Goal: Task Accomplishment & Management: Complete application form

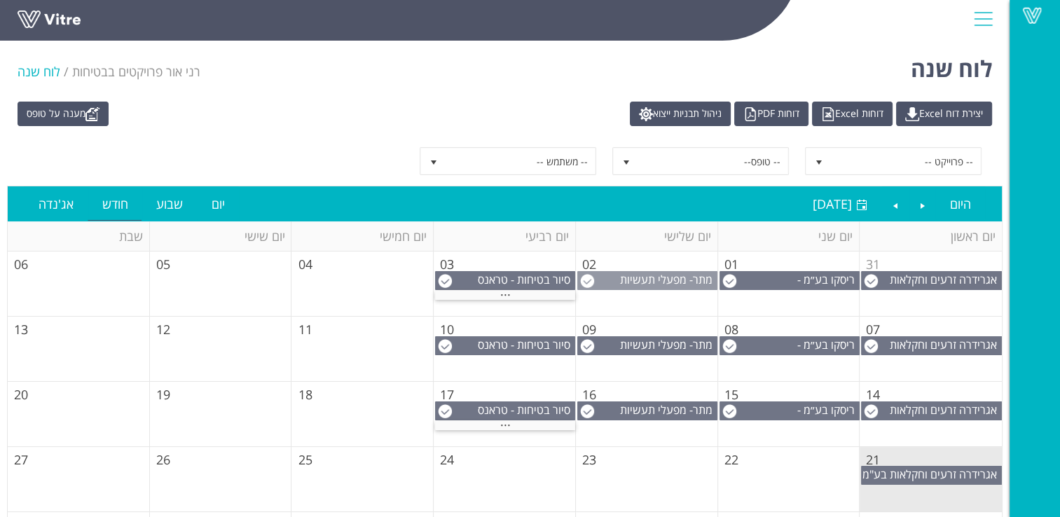
scroll to position [70, 0]
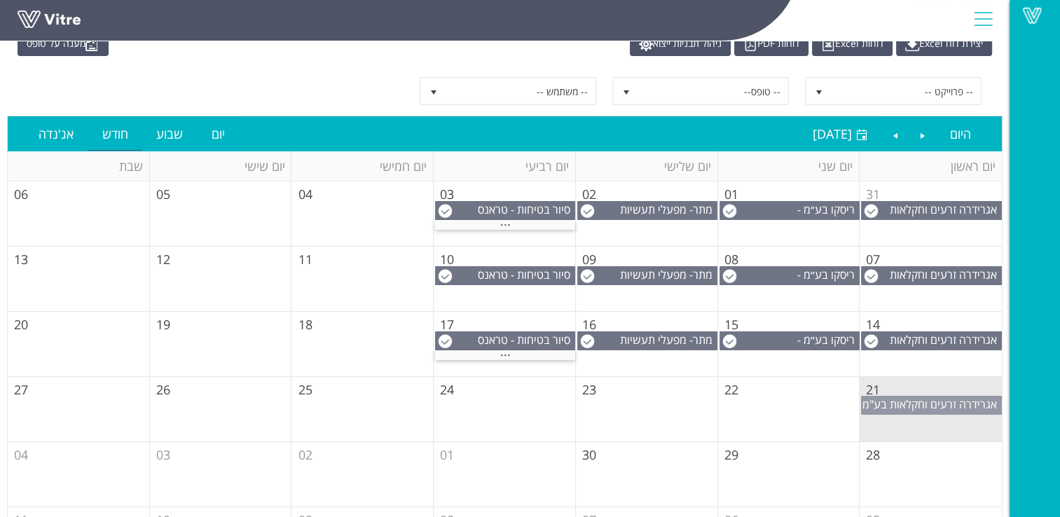
click at [921, 403] on span "אגרידרה זרעים וחקלאות בע"מ" at bounding box center [929, 403] width 134 height 15
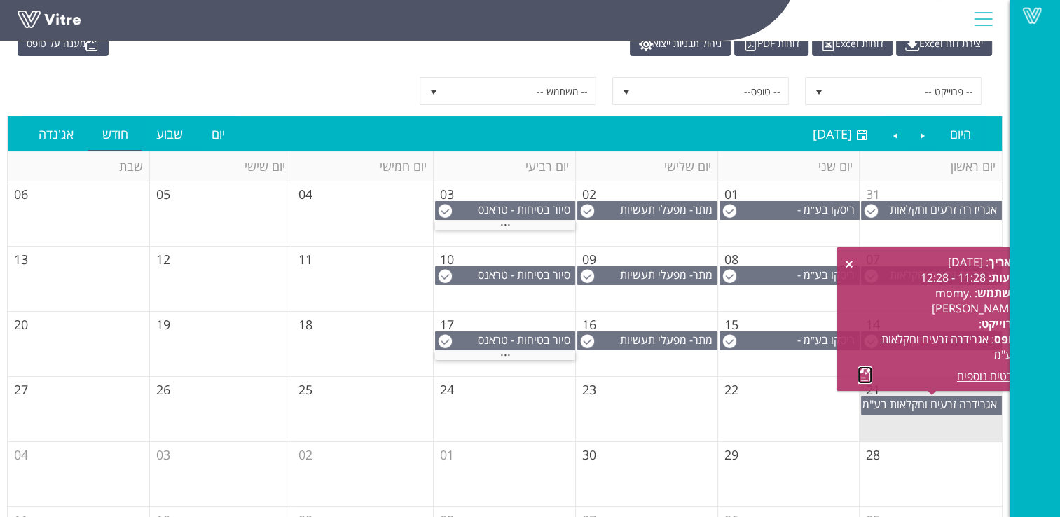
click at [861, 374] on link at bounding box center [864, 375] width 15 height 18
click at [749, 387] on td "22" at bounding box center [789, 409] width 142 height 65
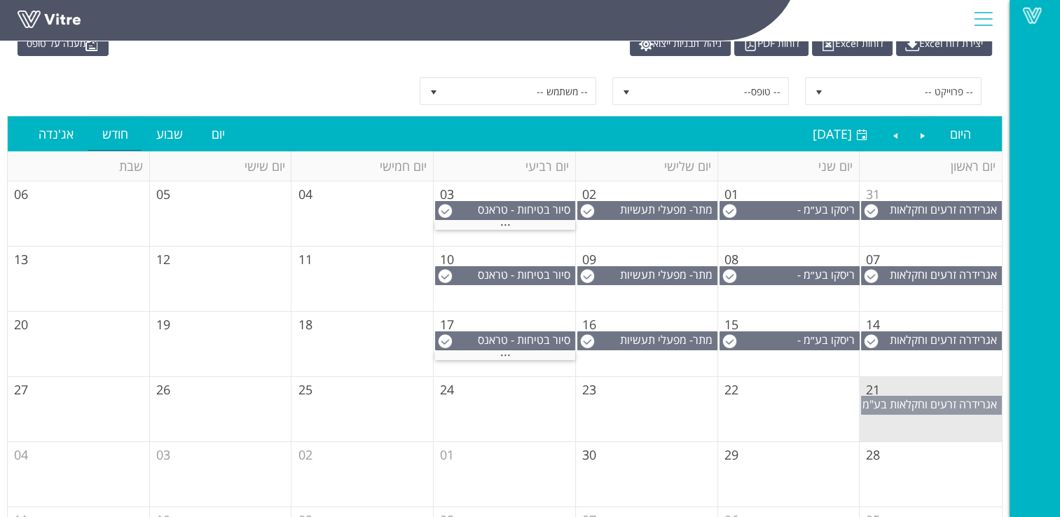
click at [902, 403] on span "אגרידרה זרעים וחקלאות בע"מ" at bounding box center [929, 403] width 134 height 15
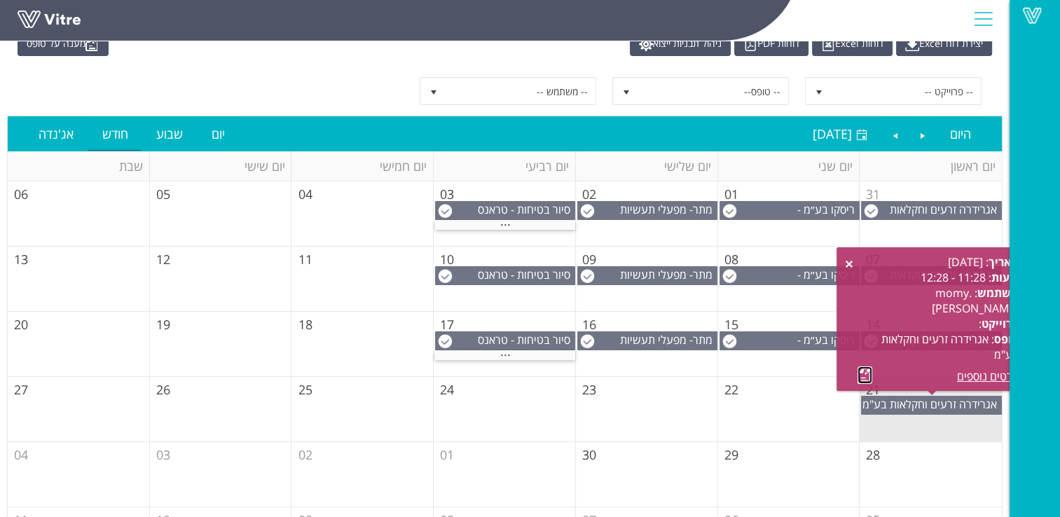
click at [867, 375] on link at bounding box center [864, 375] width 15 height 18
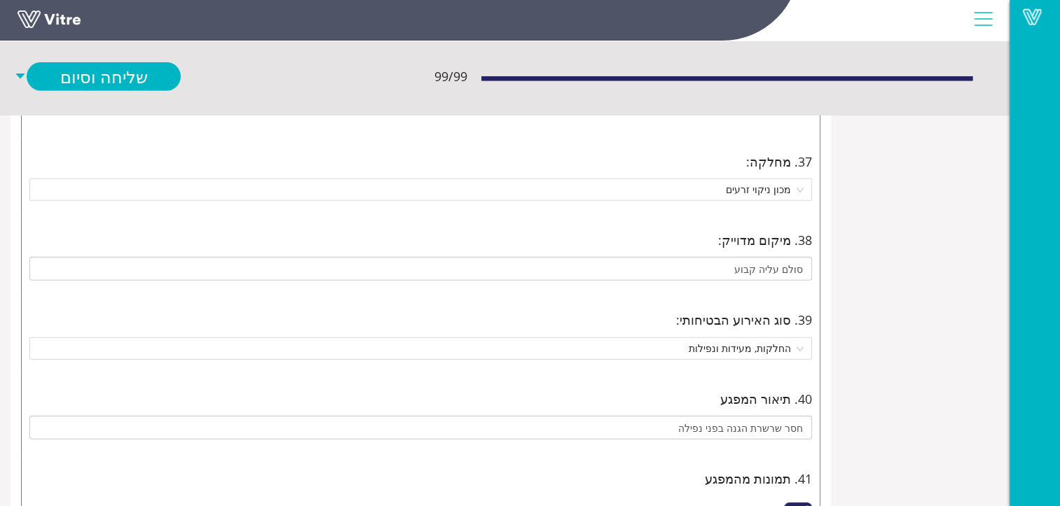
scroll to position [3782, -106]
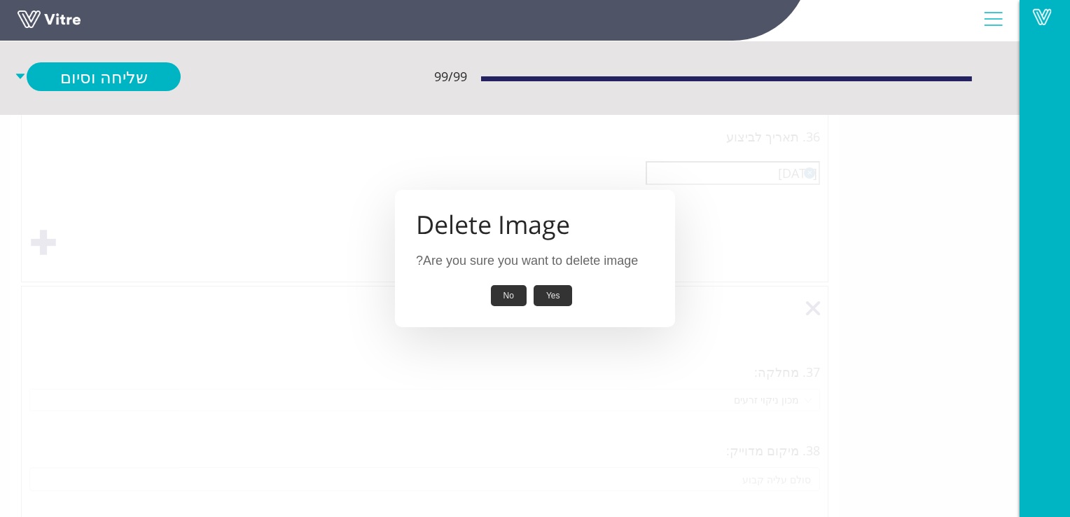
click at [506, 295] on button "No" at bounding box center [509, 296] width 36 height 22
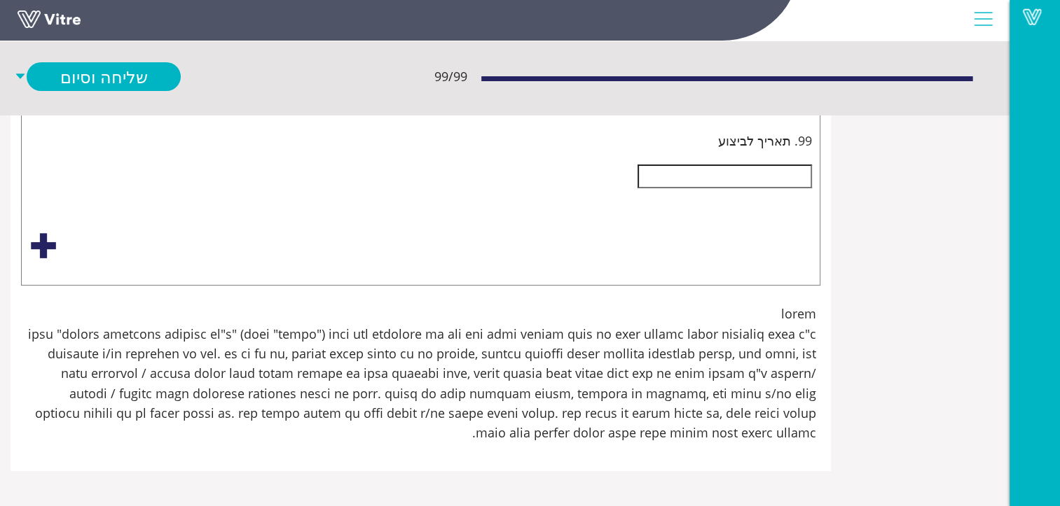
scroll to position [36937, -106]
click at [812, 102] on div "Select an option" at bounding box center [420, 90] width 782 height 22
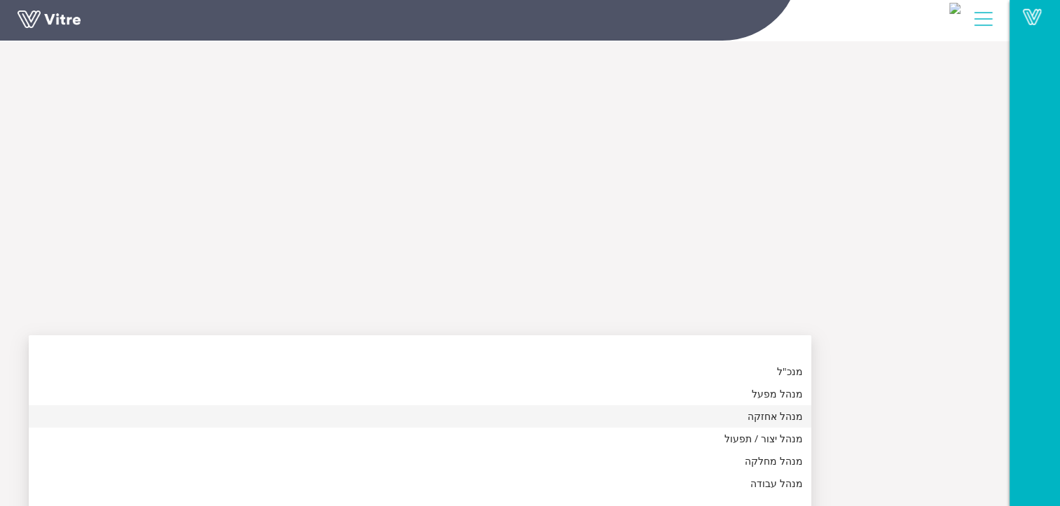
click at [803, 418] on div "מנהל אחזקה" at bounding box center [419, 416] width 765 height 15
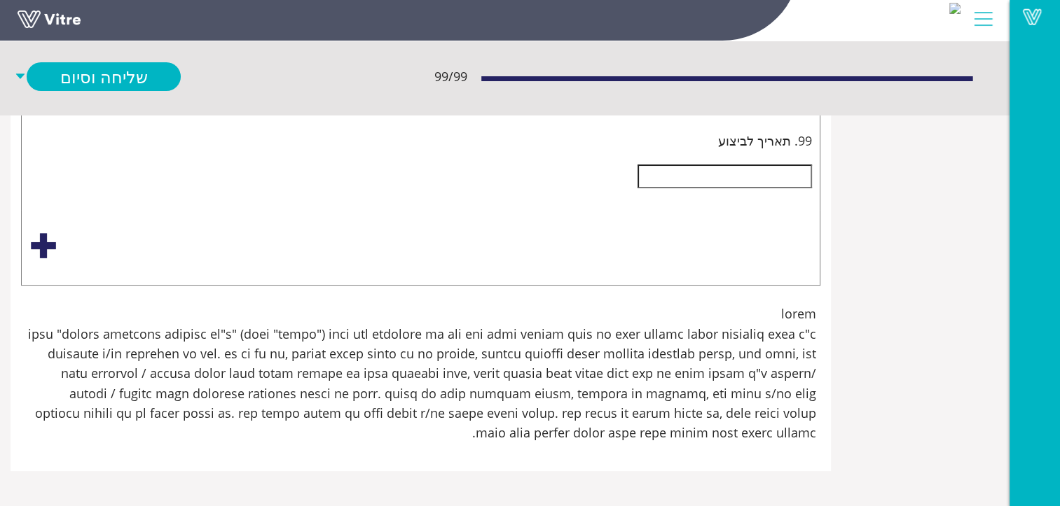
click at [812, 188] on input "text" at bounding box center [724, 177] width 174 height 24
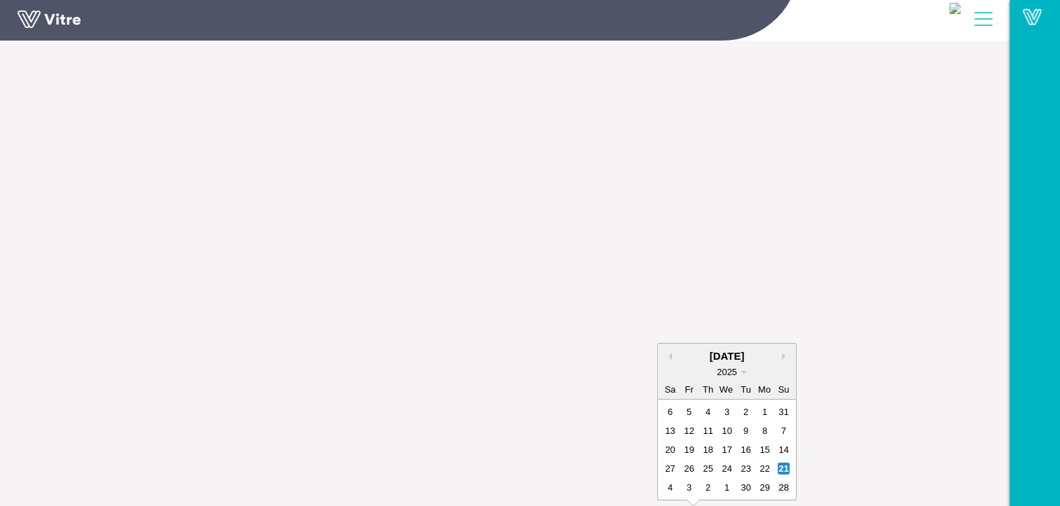
click at [789, 482] on div "28" at bounding box center [783, 488] width 12 height 12
type input "יש לנעול סולם עליה לגג.יש לשים שלט "עליה מותרת רק למי שמוסמך לעבוד בגובהה.(כולל…"
type input "[DATE]"
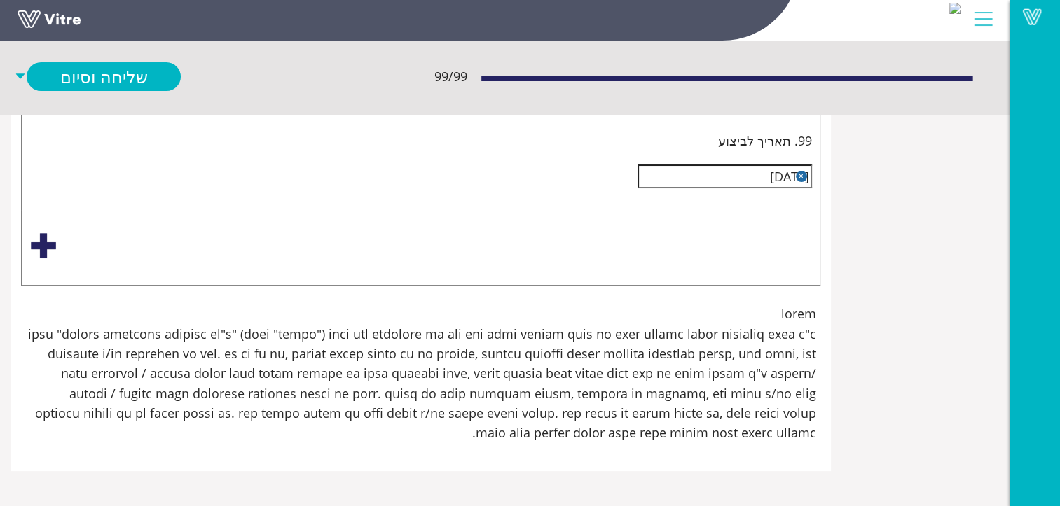
scroll to position [37147, -106]
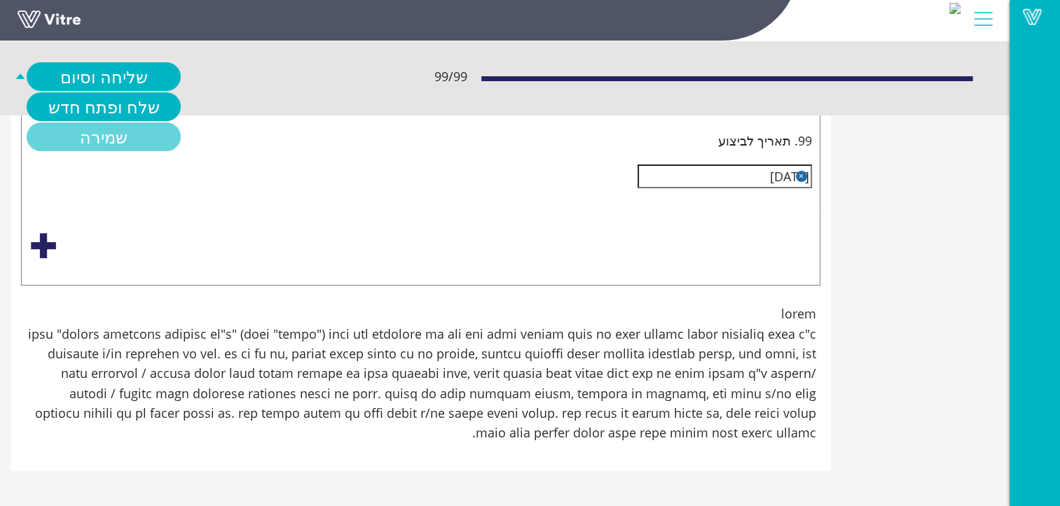
click at [181, 138] on link "שמירה" at bounding box center [104, 137] width 154 height 29
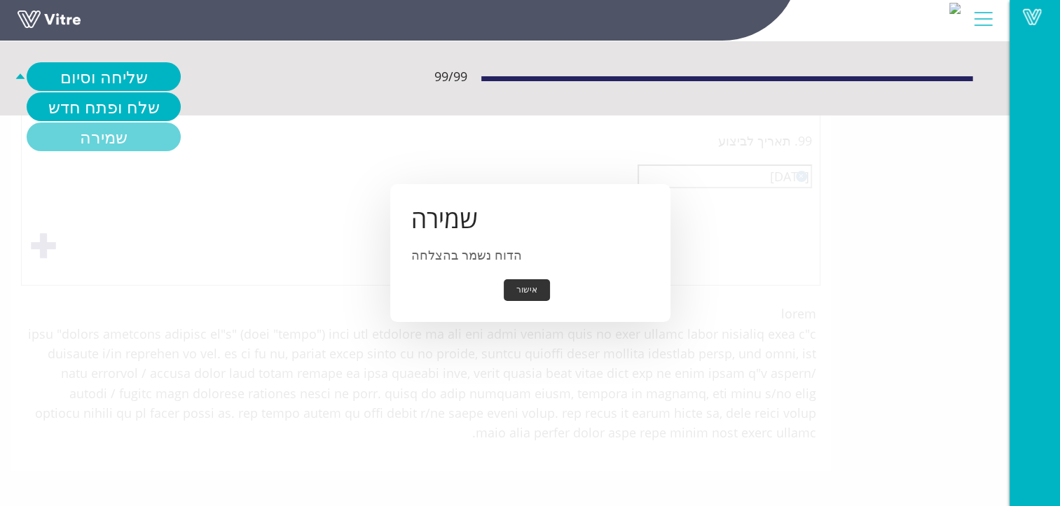
scroll to position [37135, -106]
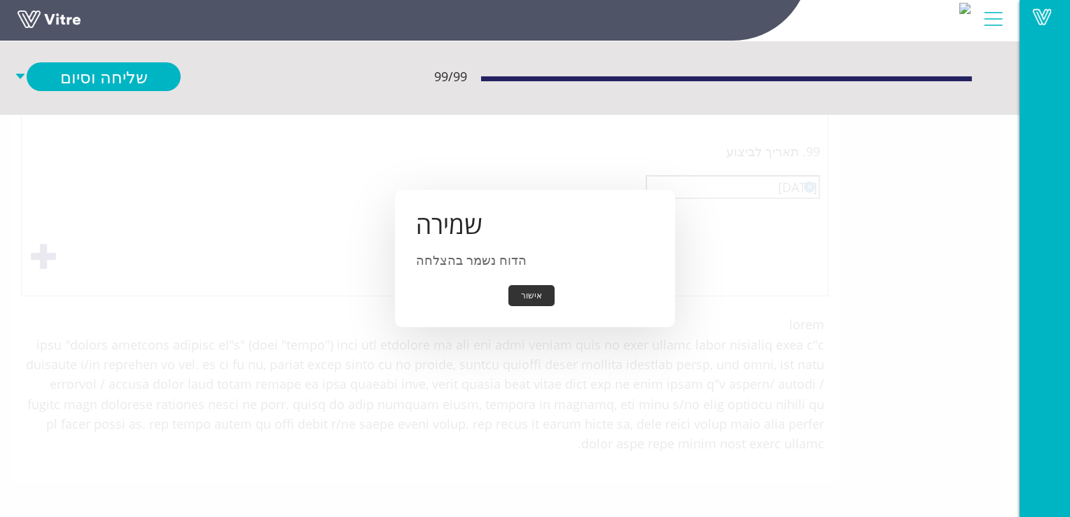
click at [536, 291] on button "אישור" at bounding box center [531, 296] width 46 height 22
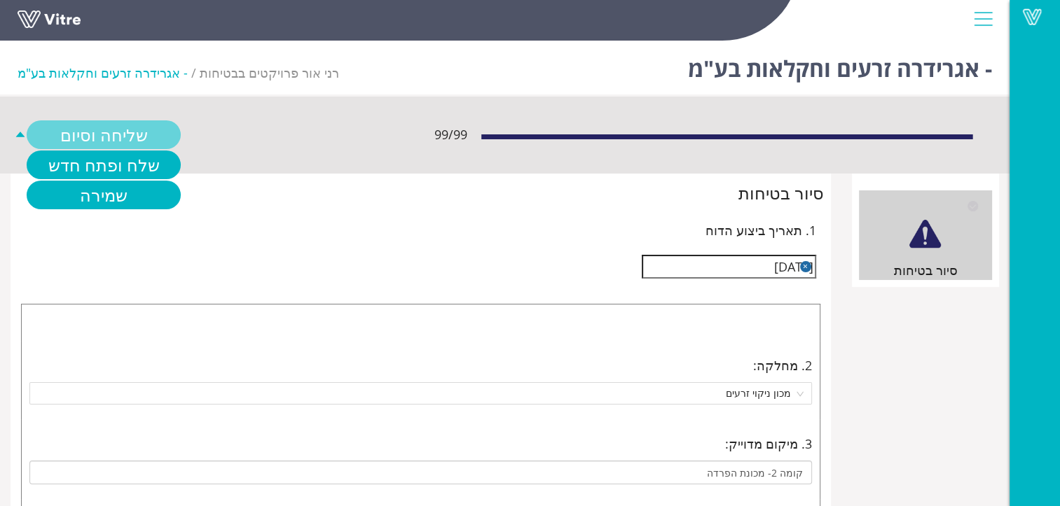
click at [62, 131] on link "שליחה וסיום" at bounding box center [104, 134] width 154 height 29
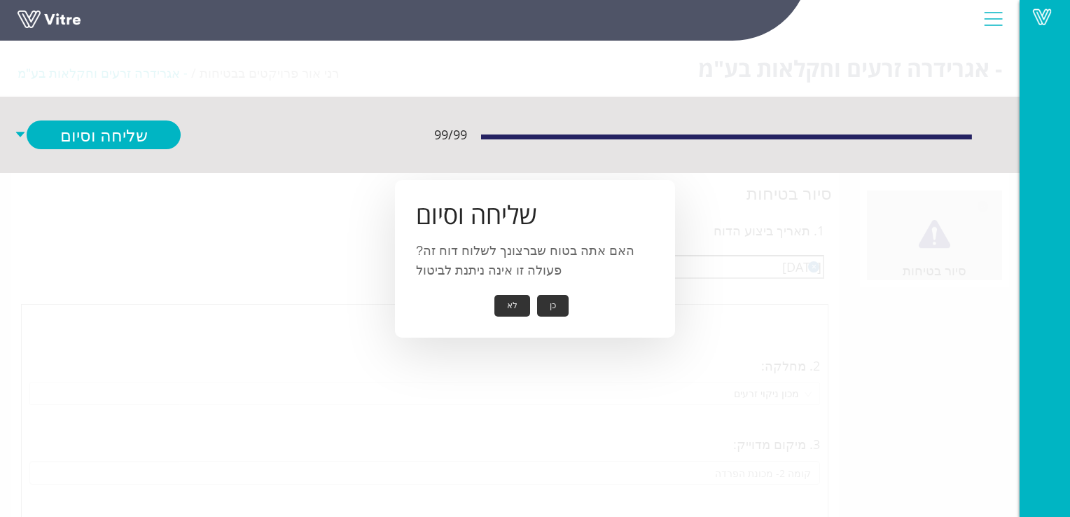
click at [555, 305] on button "כן" at bounding box center [553, 306] width 32 height 22
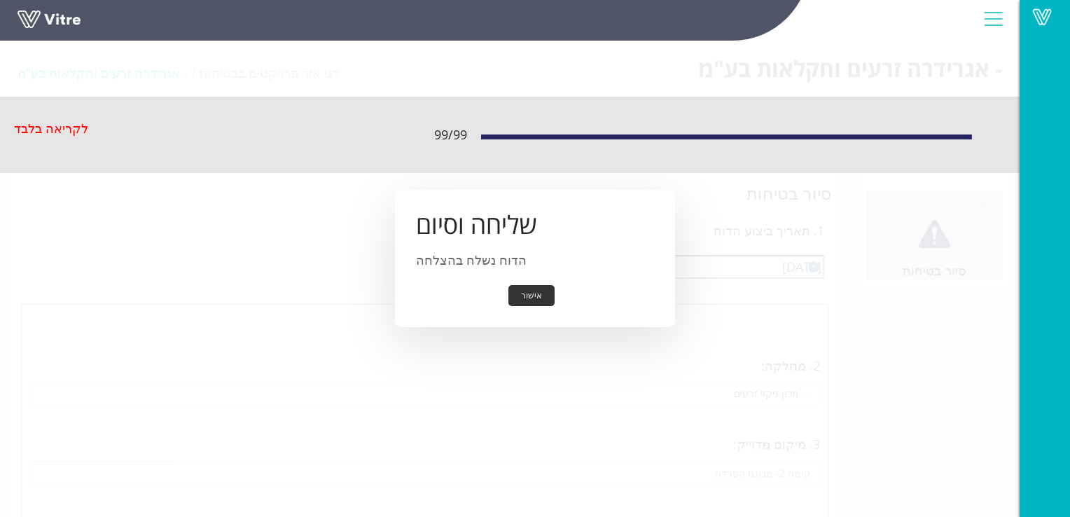
click at [535, 293] on button "אישור" at bounding box center [531, 296] width 46 height 22
